Goal: Task Accomplishment & Management: Complete application form

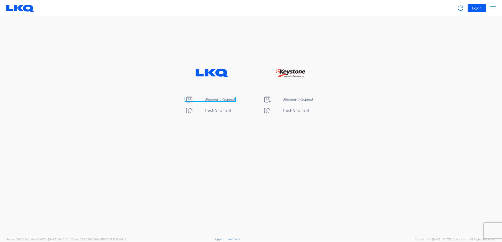
click at [187, 99] on icon at bounding box center [189, 100] width 7 height 6
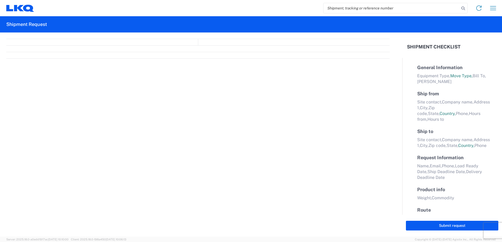
select select "FULL"
select select "LBS"
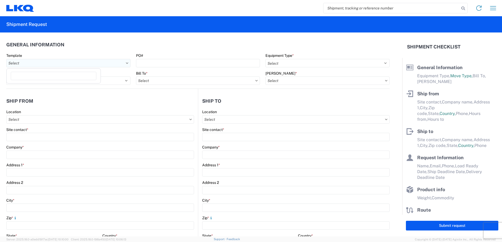
click at [87, 62] on input "Template" at bounding box center [68, 63] width 124 height 8
type input "1750"
click at [53, 85] on div "1750_Topeka_3392_Huntington" at bounding box center [54, 86] width 92 height 8
type input "1750_Topeka_3392_Huntington"
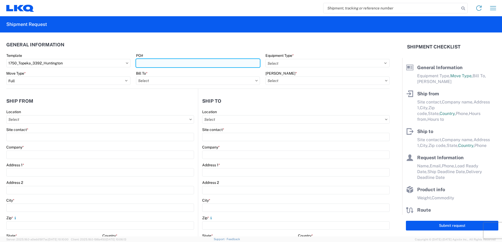
click at [171, 66] on input "PO#" at bounding box center [198, 63] width 124 height 8
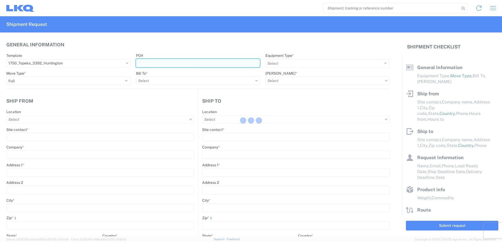
select select
type input "Shipping"
type input "LKQ Mid-America"
type input "5725 SW Topeka Blvd"
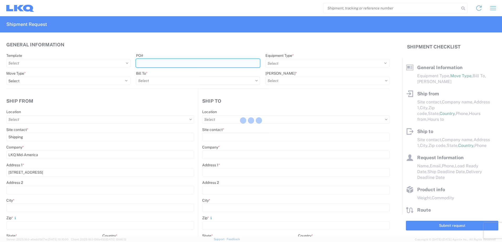
type input "Topeka"
type input "66619"
type input "Receiving"
type input "Transmetco"
type input "1750 Riverfork Dr E"
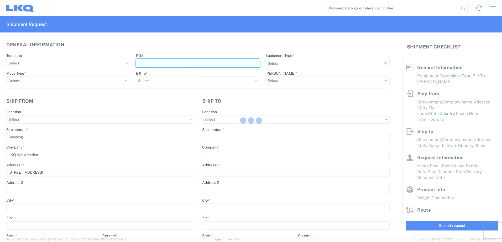
type input "Huntington"
type input "46750"
type input "2019-06-14"
type textarea "Transmetco operates production 24/7 but only ships or receives on day shift"
type input "42000"
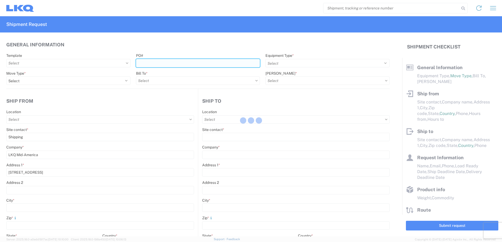
type input "Wheels"
type input "1"
type input "12"
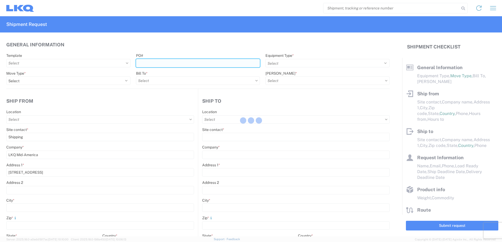
select select "IN"
select select "US"
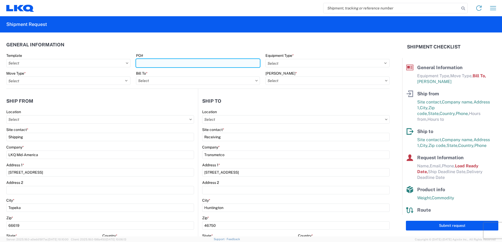
type input "1750 - LKQ Mid-America"
type input "3392 - Transmetco"
type input "3392-3015-50180-0000 - 3392 Freight In - Wheel Cores"
type input "T31466"
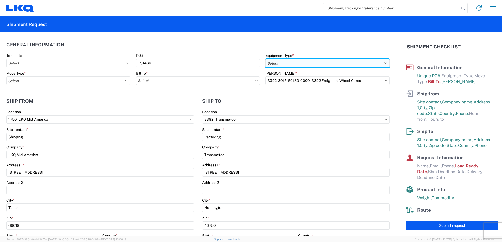
click at [289, 65] on select "Select 53’ Dry Van Flatbed Dropdeck (van) Lowboy (flatbed) Rail" at bounding box center [327, 63] width 124 height 8
select select "STDV"
click at [265, 59] on select "Select 53’ Dry Van Flatbed Dropdeck (van) Lowboy (flatbed) Rail" at bounding box center [327, 63] width 124 height 8
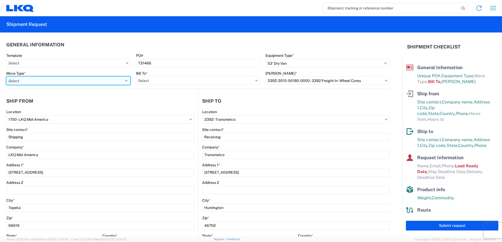
click at [49, 83] on select "Select Full Partial TL" at bounding box center [68, 81] width 124 height 8
select select "FULL"
click at [6, 77] on select "Select Full Partial TL" at bounding box center [68, 81] width 124 height 8
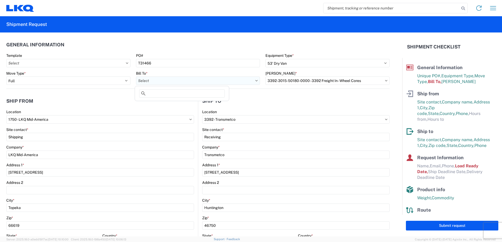
click at [169, 82] on input "Bill To *" at bounding box center [198, 81] width 124 height 8
type input "3392"
click at [159, 105] on div "3392 - Transmetco" at bounding box center [182, 104] width 92 height 8
type input "3392 - Transmetco"
click at [61, 63] on input "Template" at bounding box center [68, 63] width 124 height 8
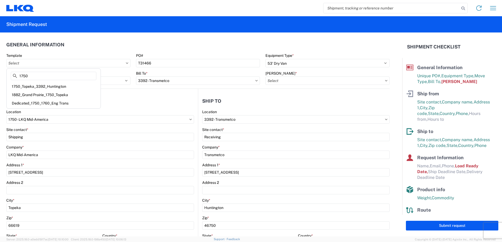
type input "1750"
click at [62, 87] on div "1750_Topeka_3392_Huntington" at bounding box center [54, 86] width 92 height 8
type input "1750_Topeka_3392_Huntington"
click at [288, 83] on input "Bill Code *" at bounding box center [327, 81] width 124 height 8
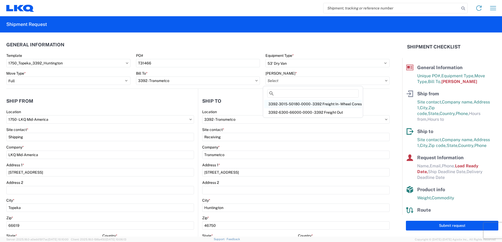
click at [290, 104] on div "3392-3015-50180-0000 - 3392 Freight In - Wheel Cores" at bounding box center [313, 104] width 98 height 8
type input "3392-3015-50180-0000 - 3392 Freight In - Wheel Cores"
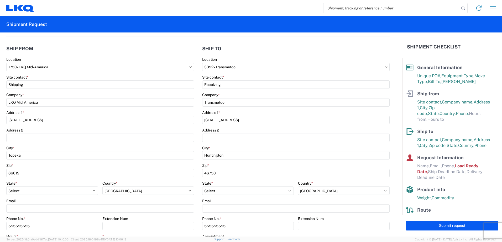
scroll to position [105, 0]
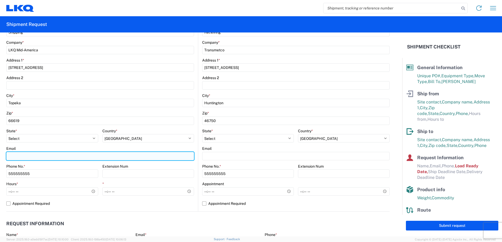
click at [23, 158] on input "Email" at bounding box center [100, 156] width 188 height 8
click at [35, 158] on input "Email" at bounding box center [100, 156] width 188 height 8
type input "KADEAN@LKQCORP.COM"
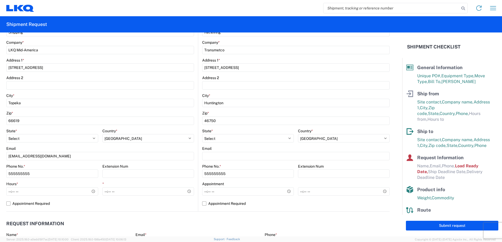
click at [189, 164] on div "Extension Num" at bounding box center [148, 166] width 92 height 5
click at [9, 191] on input "Hours *" at bounding box center [52, 192] width 92 height 8
type input "08:00"
click at [103, 192] on input "*" at bounding box center [148, 192] width 92 height 8
type input "15:00"
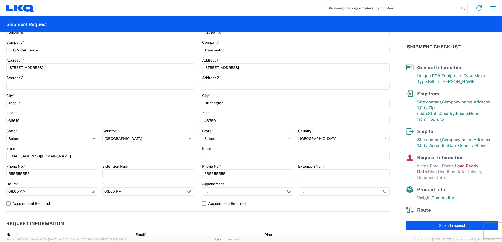
click at [99, 205] on label "Appointment Required" at bounding box center [100, 204] width 188 height 8
click at [0, 0] on input "Appointment Required" at bounding box center [0, 0] width 0 height 0
select select "KS"
select select "US"
click at [10, 205] on label "Appointment Required" at bounding box center [100, 204] width 188 height 8
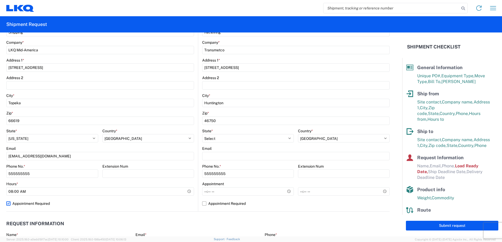
click at [0, 0] on input "Appointment Required" at bounding box center [0, 0] width 0 height 0
select select "US"
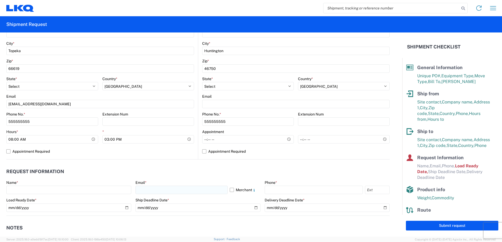
scroll to position [157, 0]
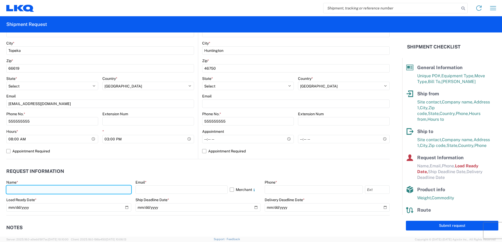
click at [42, 187] on input "text" at bounding box center [68, 190] width 125 height 8
click at [27, 189] on input "text" at bounding box center [68, 190] width 125 height 8
type input "K"
type input "Keith A Dean Jr"
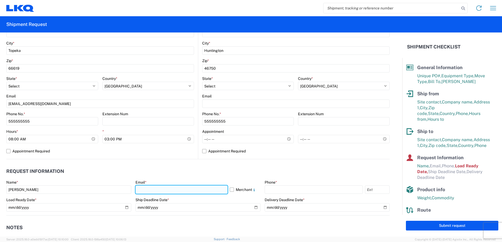
click at [156, 190] on input "text" at bounding box center [181, 190] width 92 height 8
type input "kadean@lkqcorp.com"
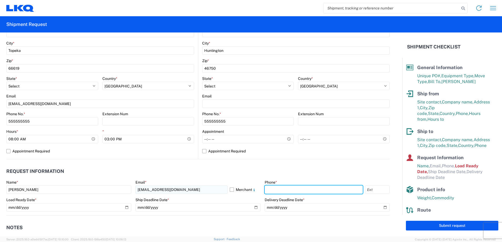
type input "7858612192"
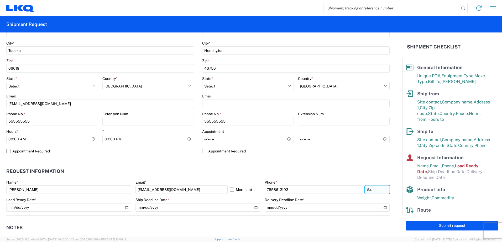
click at [372, 190] on input "text" at bounding box center [377, 190] width 25 height 8
type input "2192"
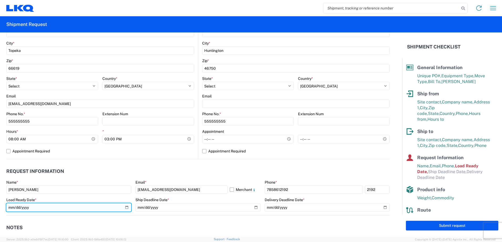
click at [11, 206] on input "2019-06-14" at bounding box center [68, 208] width 125 height 8
type input "2019-09-14"
type input "2025-09-05"
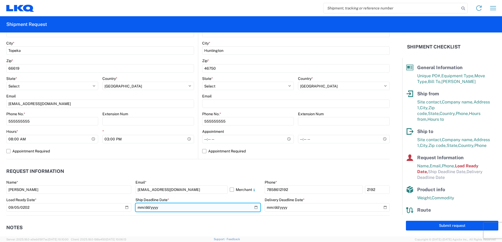
click at [138, 210] on input "date" at bounding box center [197, 208] width 125 height 8
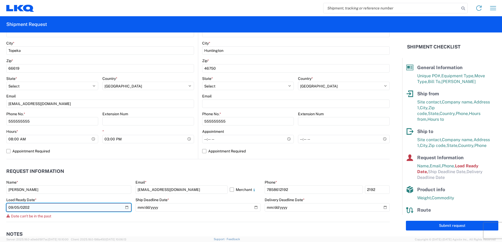
click at [13, 205] on input "2025-09-05" at bounding box center [68, 208] width 125 height 8
type input "2025-09-08"
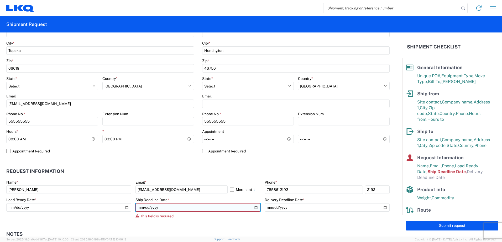
click at [140, 209] on input "date" at bounding box center [197, 208] width 125 height 8
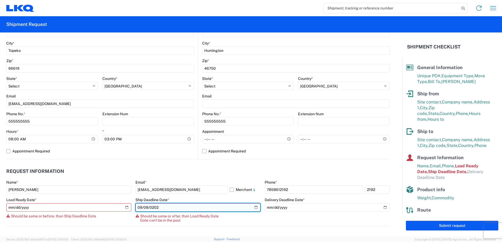
type input "2025-09-08"
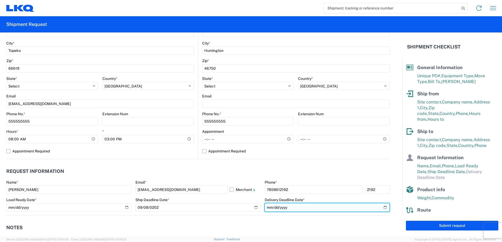
click at [267, 206] on input "date" at bounding box center [326, 208] width 125 height 8
type input "2025-09-15"
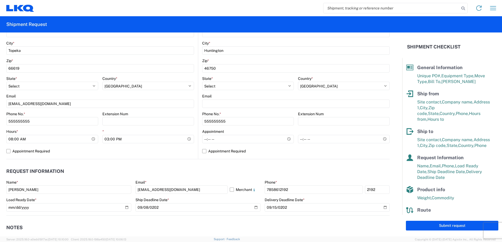
click at [301, 170] on header "Request Information" at bounding box center [197, 172] width 383 height 12
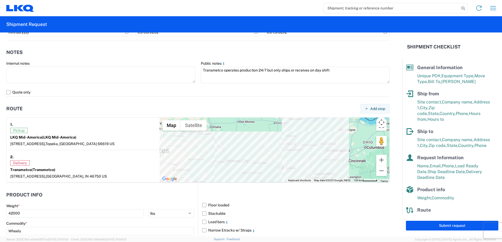
scroll to position [420, 0]
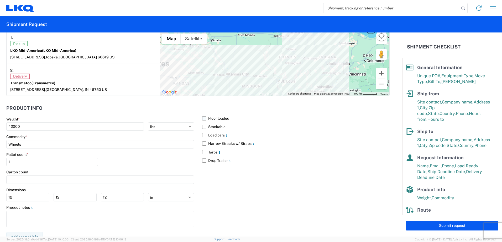
click at [202, 118] on label "Floor loaded" at bounding box center [295, 118] width 187 height 8
click at [0, 0] on input "Floor loaded" at bounding box center [0, 0] width 0 height 0
click at [48, 145] on input "Wheels" at bounding box center [100, 144] width 188 height 8
type input "s"
type input "wheels"
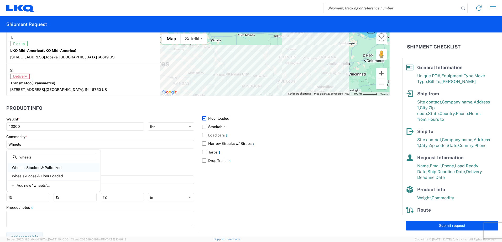
click at [60, 169] on div "Wheels - Stacked & Palletized" at bounding box center [54, 168] width 92 height 8
type input "Wheels - Stacked & Palletized"
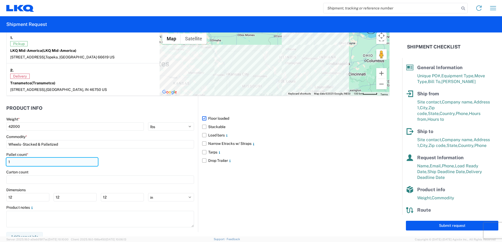
click at [14, 163] on input "1" at bounding box center [52, 162] width 92 height 8
type input "44"
click at [139, 161] on div "Pallet count * 44" at bounding box center [100, 161] width 188 height 18
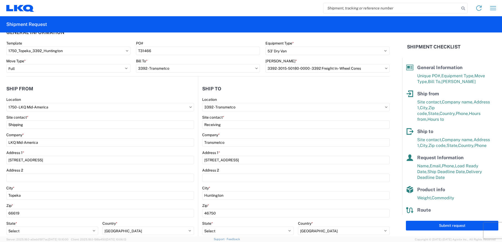
scroll to position [0, 0]
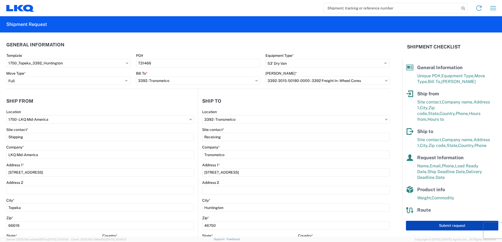
click at [447, 229] on button "Submit request" at bounding box center [452, 226] width 92 height 10
